Goal: Information Seeking & Learning: Understand process/instructions

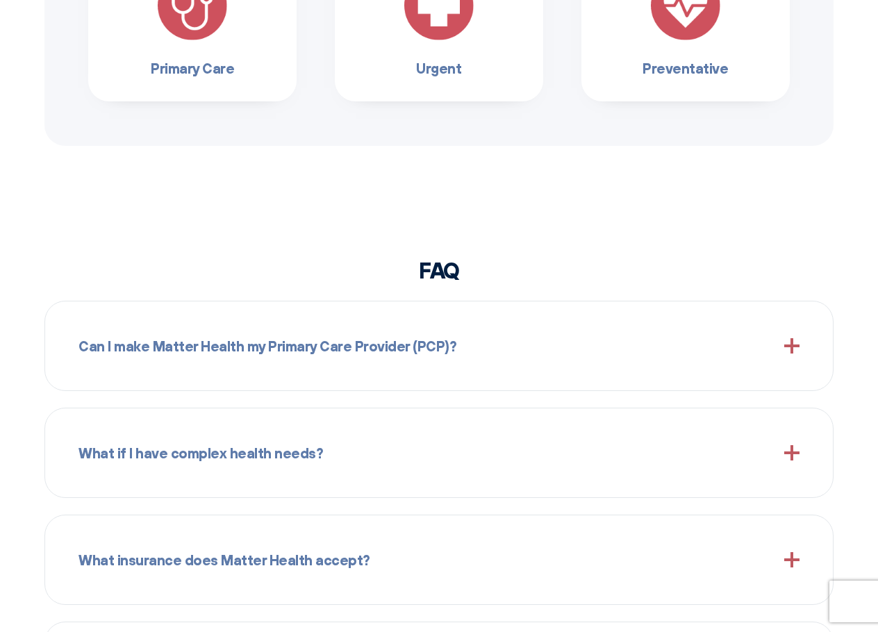
scroll to position [1111, 0]
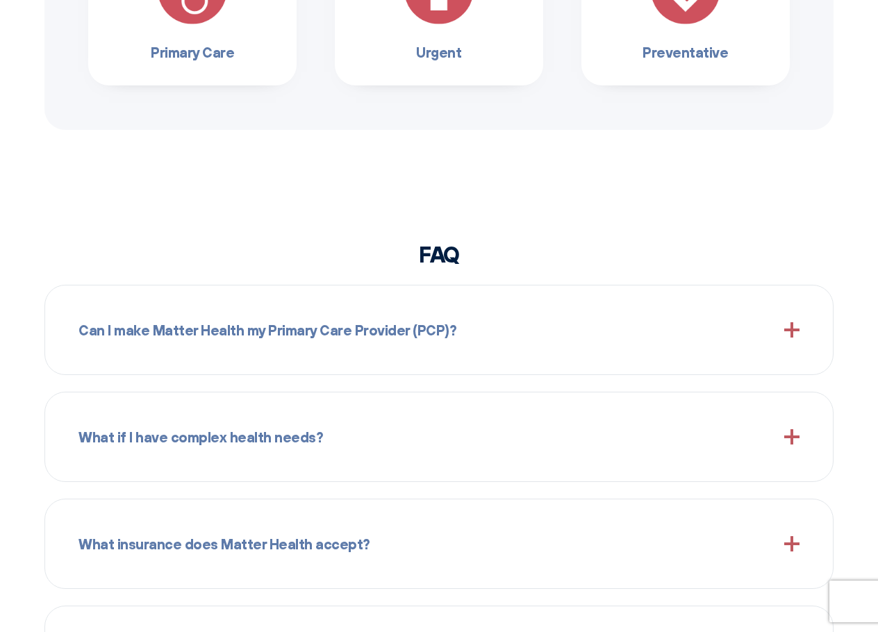
click at [784, 359] on div "Can I make Matter Health my Primary Care Provider (PCP)? Yes, walk into the [GE…" at bounding box center [438, 330] width 789 height 90
click at [792, 340] on div "Can I make Matter Health my Primary Care Provider (PCP)?" at bounding box center [438, 330] width 721 height 56
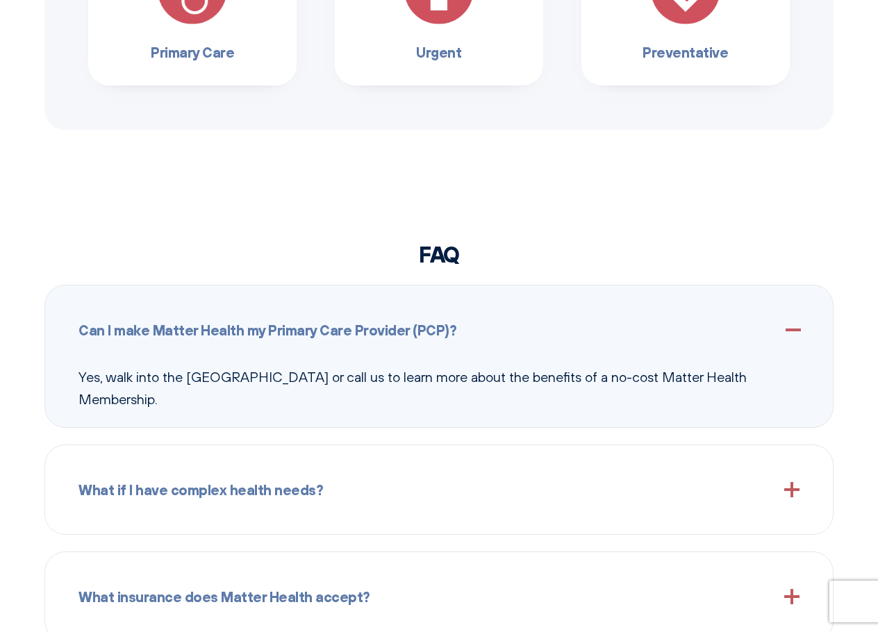
click at [792, 340] on div "Can I make Matter Health my Primary Care Provider (PCP)?" at bounding box center [438, 330] width 721 height 56
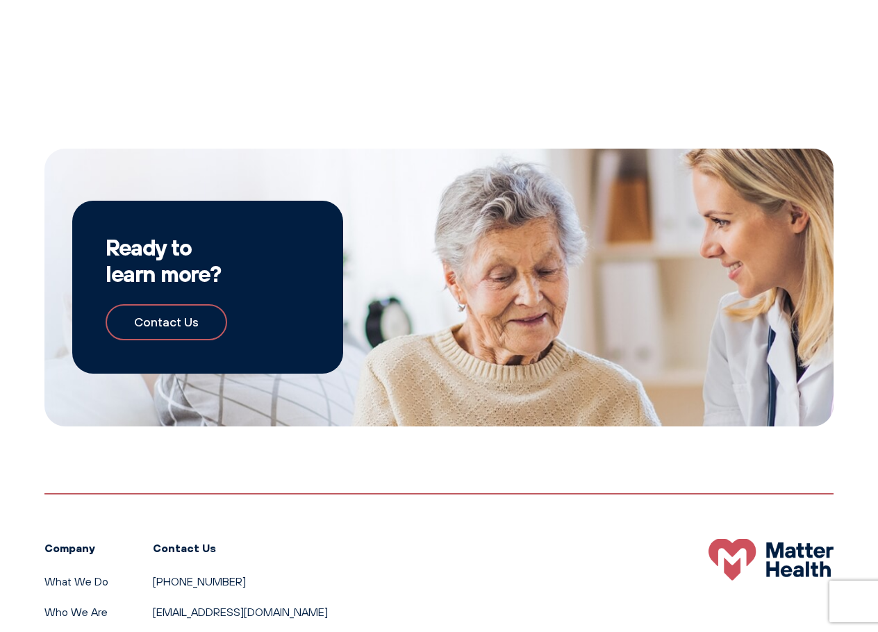
scroll to position [2010, 0]
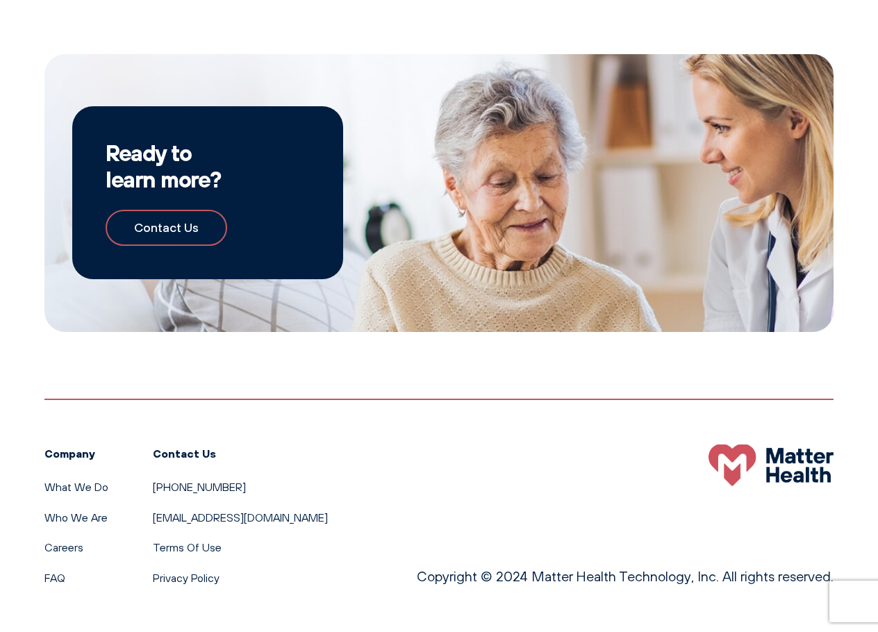
click at [186, 238] on link "Contact Us" at bounding box center [167, 228] width 122 height 37
